Goal: Task Accomplishment & Management: Manage account settings

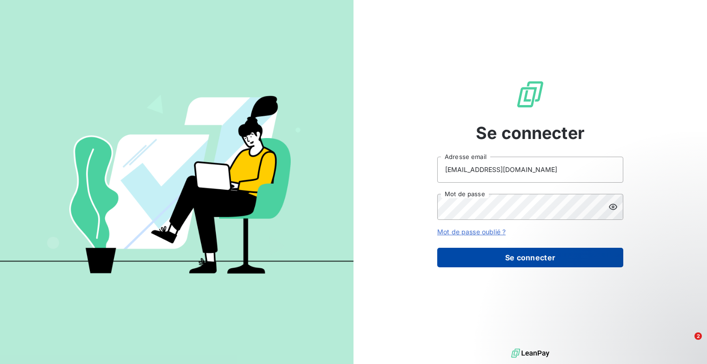
click at [532, 266] on button "Se connecter" at bounding box center [530, 258] width 186 height 20
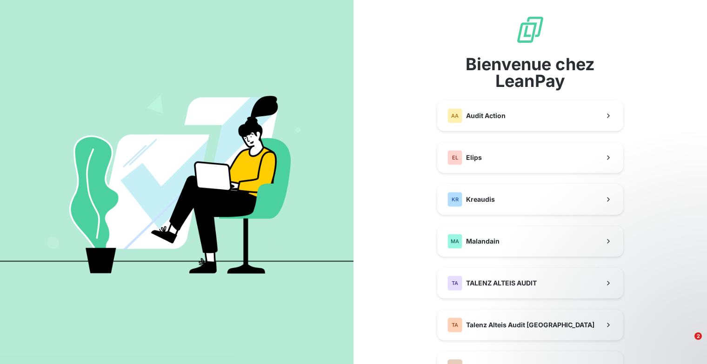
scroll to position [233, 0]
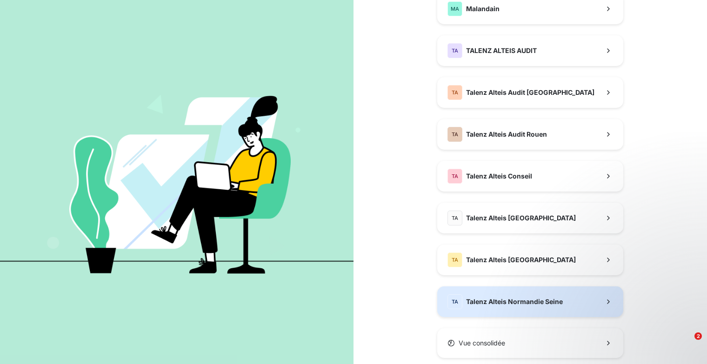
click at [525, 300] on span "Talenz Alteis Normandie Seine" at bounding box center [514, 301] width 97 height 9
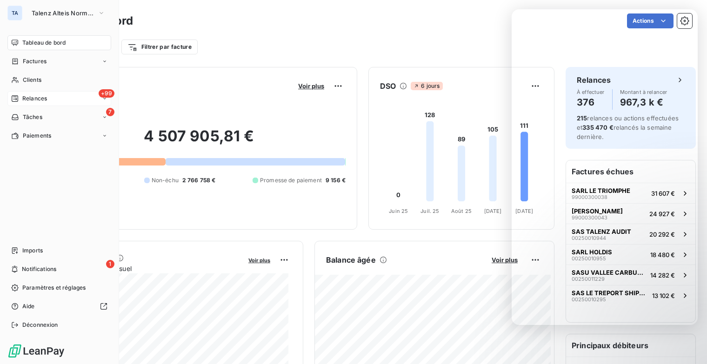
click at [26, 102] on span "Relances" at bounding box center [34, 98] width 25 height 8
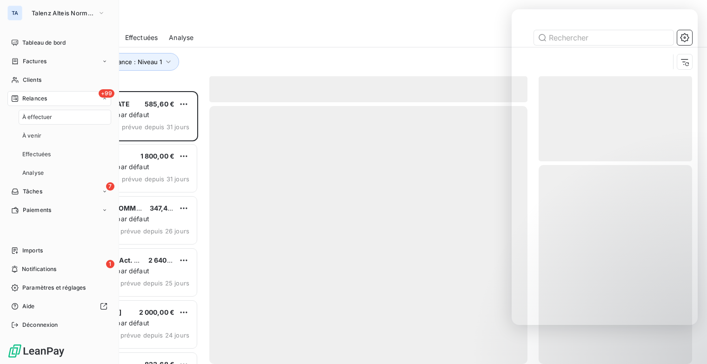
scroll to position [266, 146]
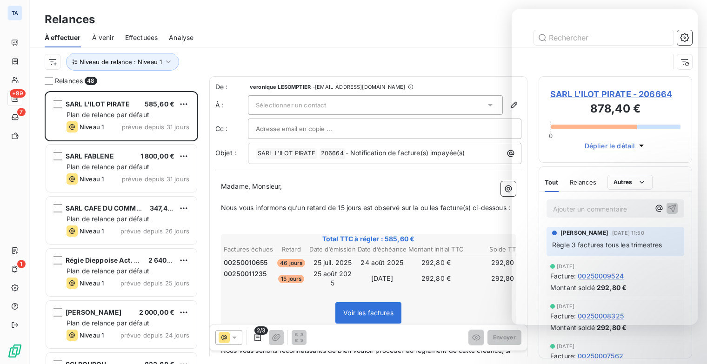
click at [104, 38] on span "À venir" at bounding box center [103, 37] width 22 height 9
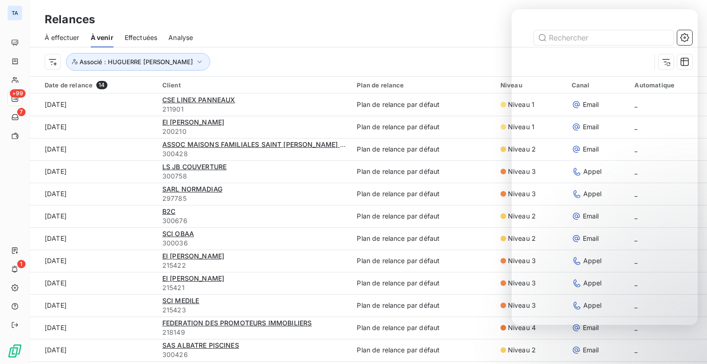
click at [76, 39] on span "À effectuer" at bounding box center [62, 37] width 35 height 9
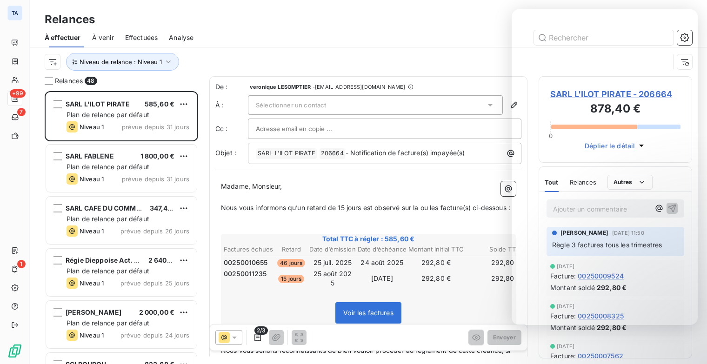
scroll to position [266, 146]
